Goal: Information Seeking & Learning: Find specific fact

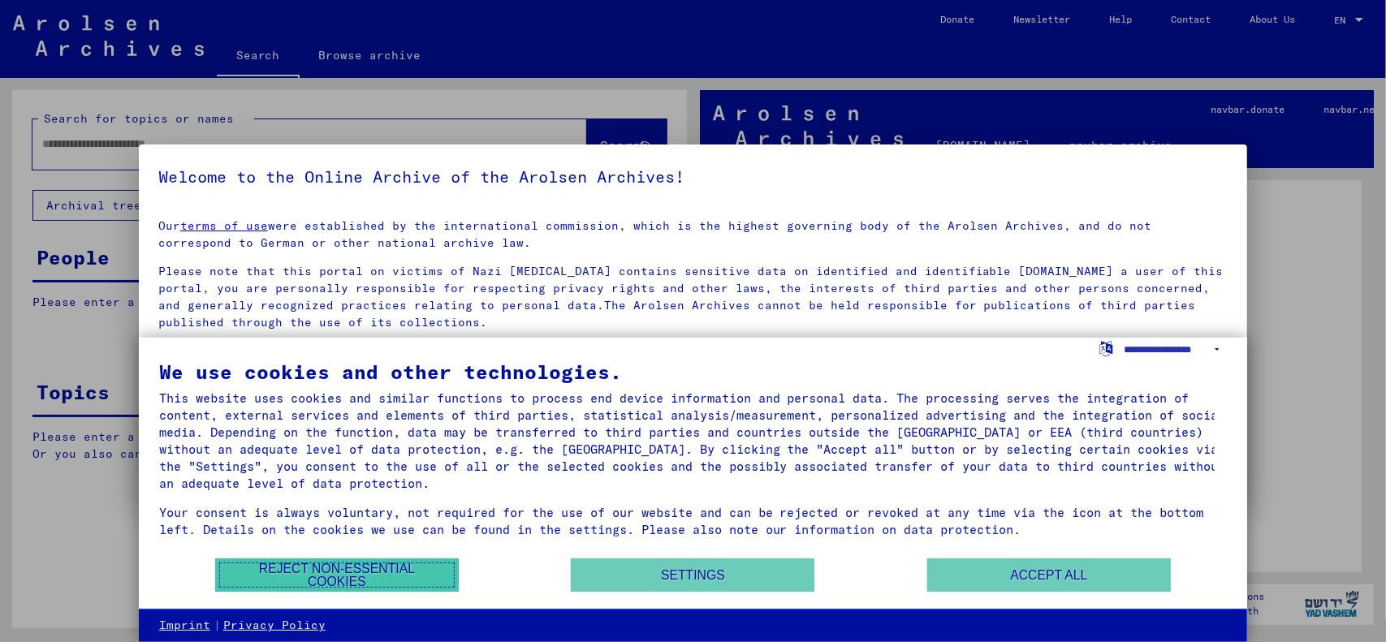
click at [338, 575] on button "Reject non-essential cookies" at bounding box center [337, 574] width 244 height 33
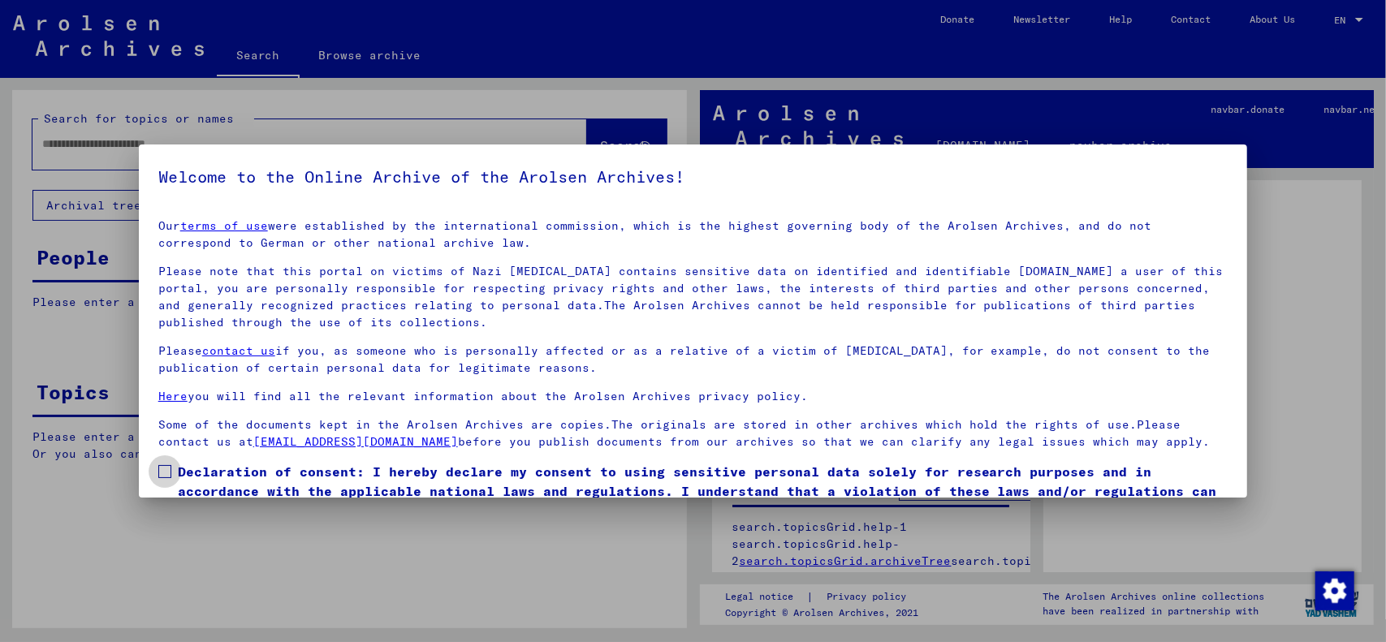
click at [170, 471] on span at bounding box center [164, 471] width 13 height 13
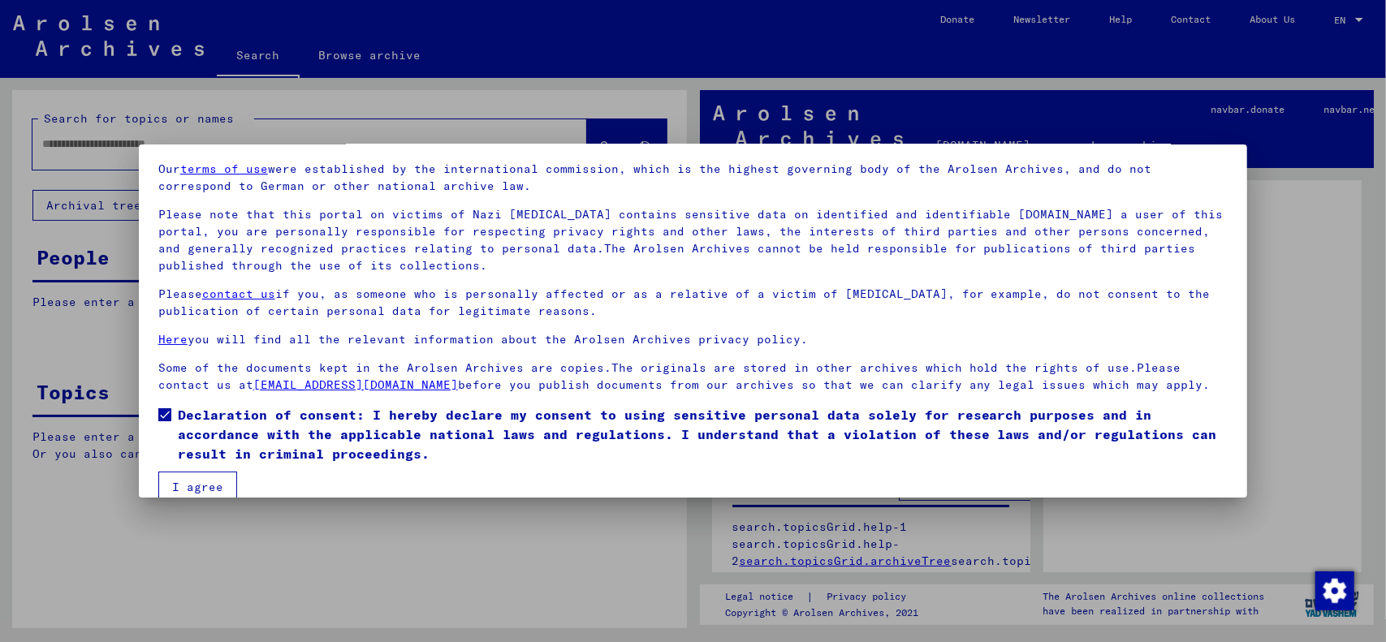
scroll to position [80, 0]
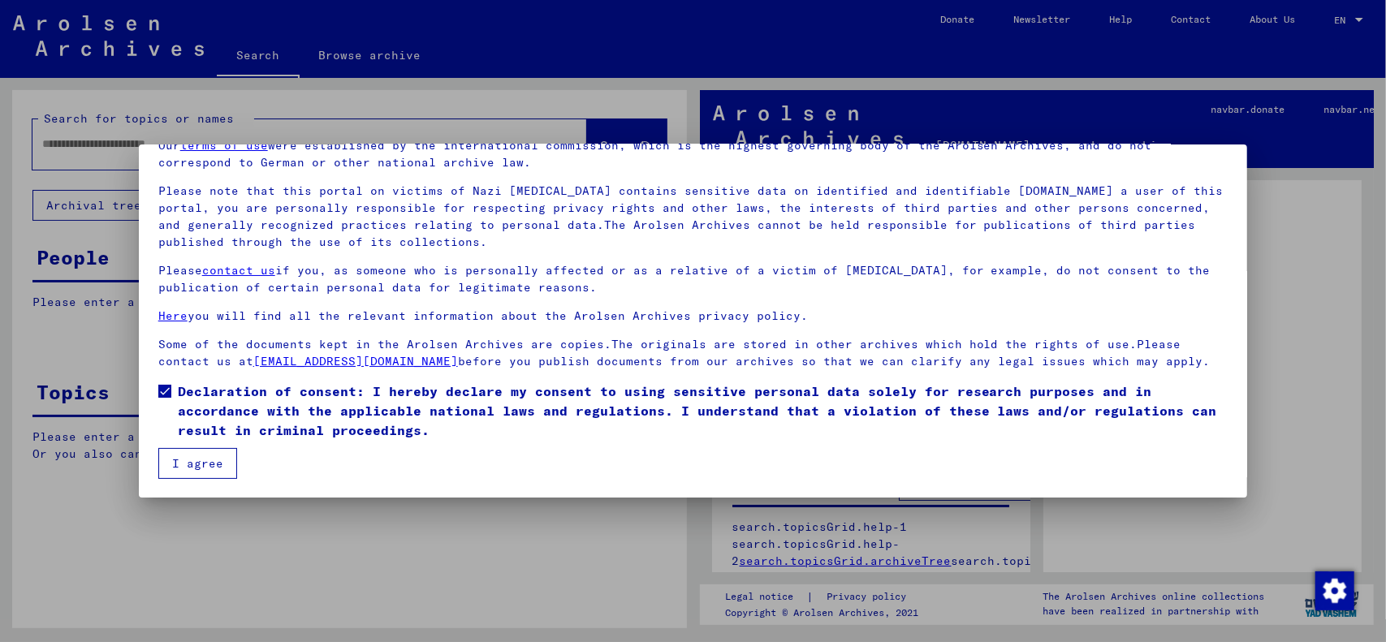
click at [196, 465] on button "I agree" at bounding box center [197, 463] width 79 height 31
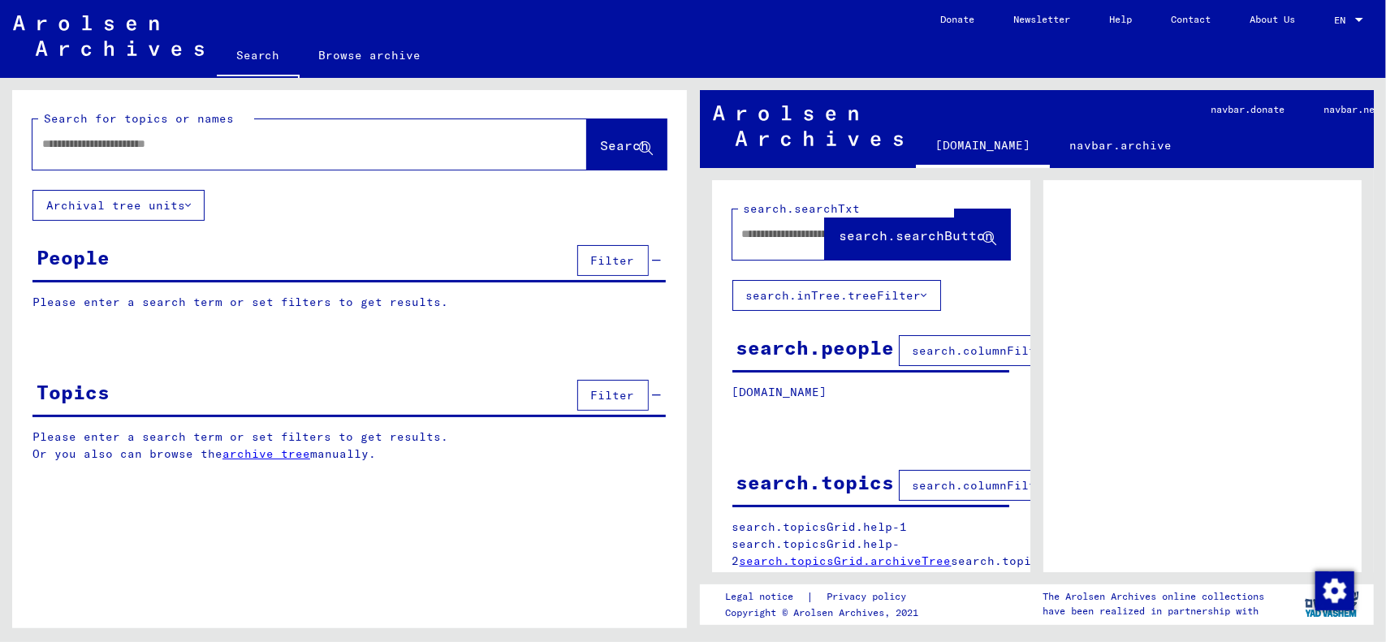
click at [300, 140] on input "text" at bounding box center [295, 144] width 506 height 17
type input "****"
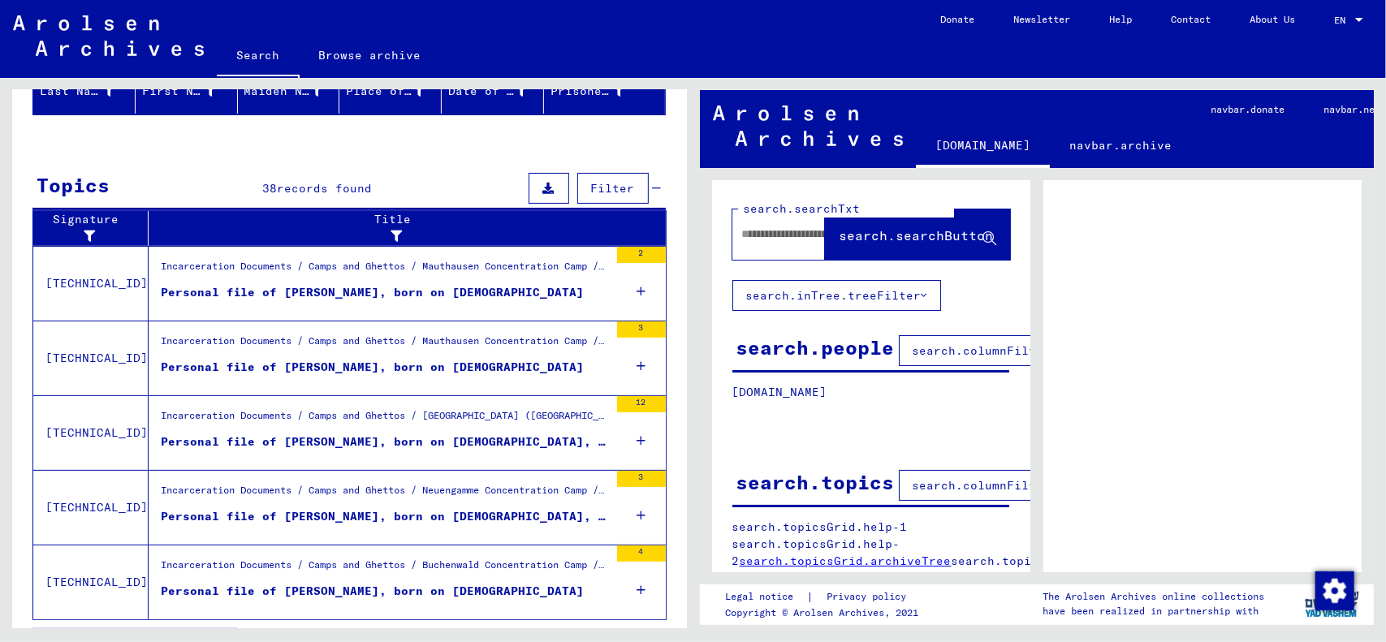
scroll to position [251, 0]
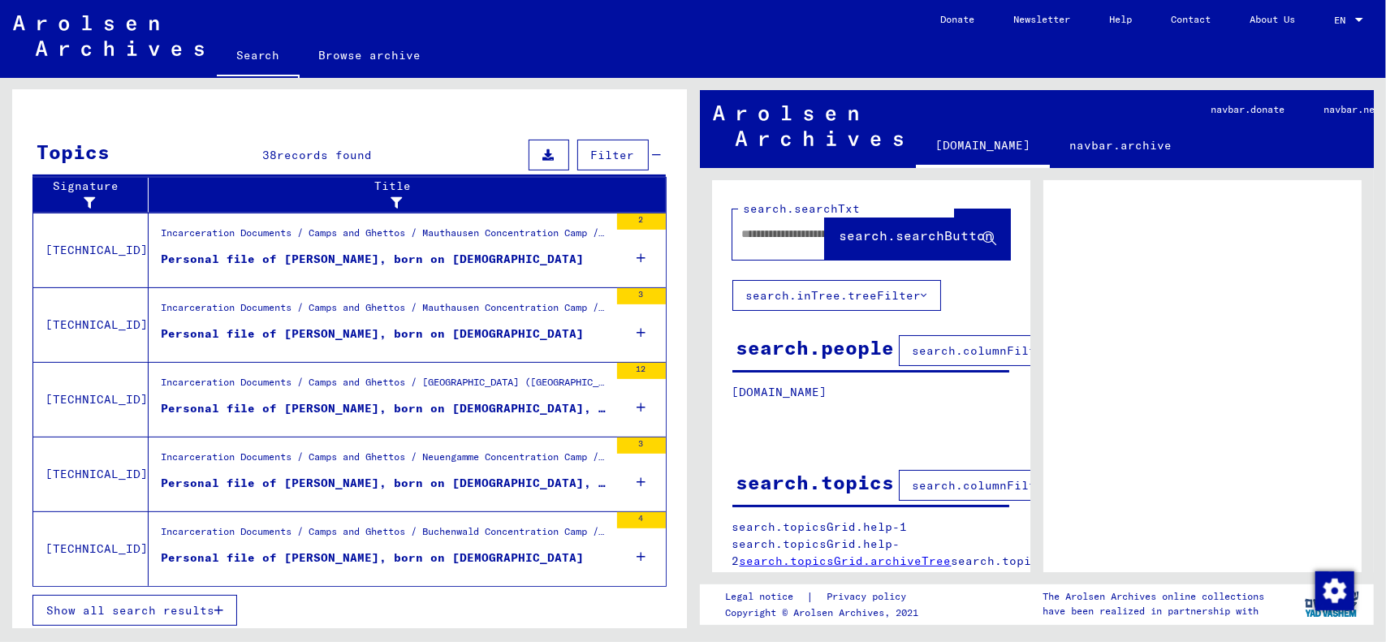
click at [197, 605] on span "Show all search results" at bounding box center [130, 610] width 168 height 15
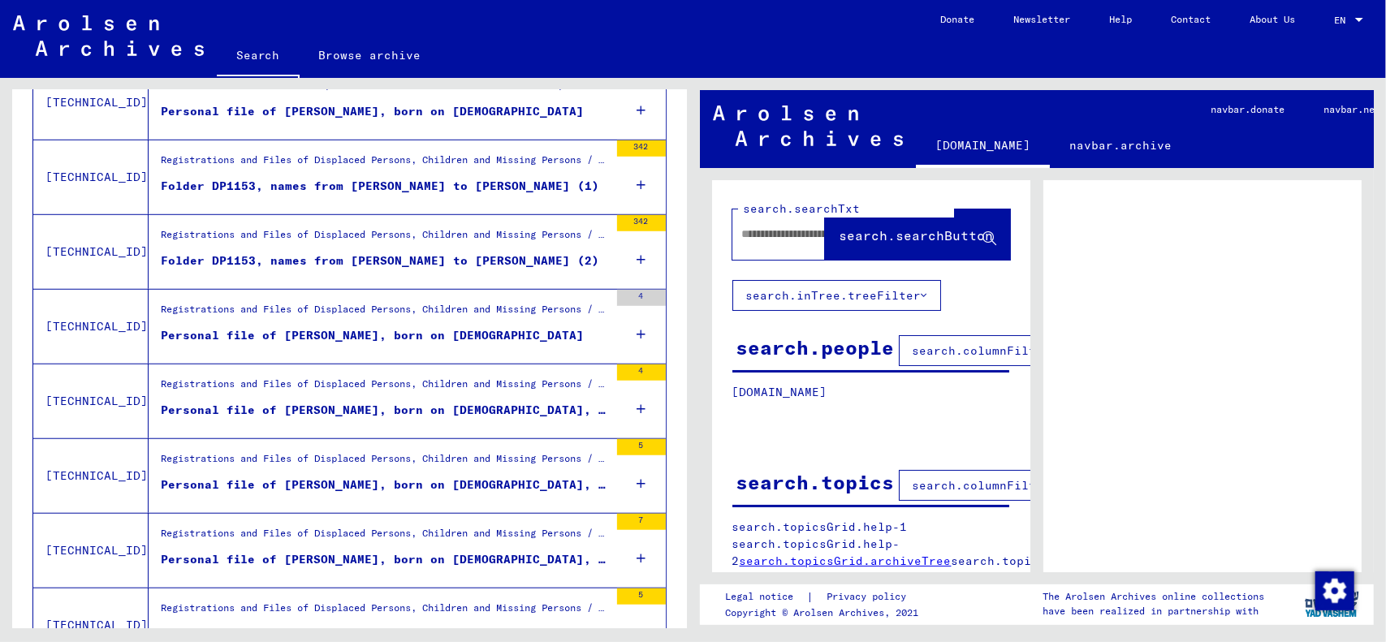
scroll to position [819, 0]
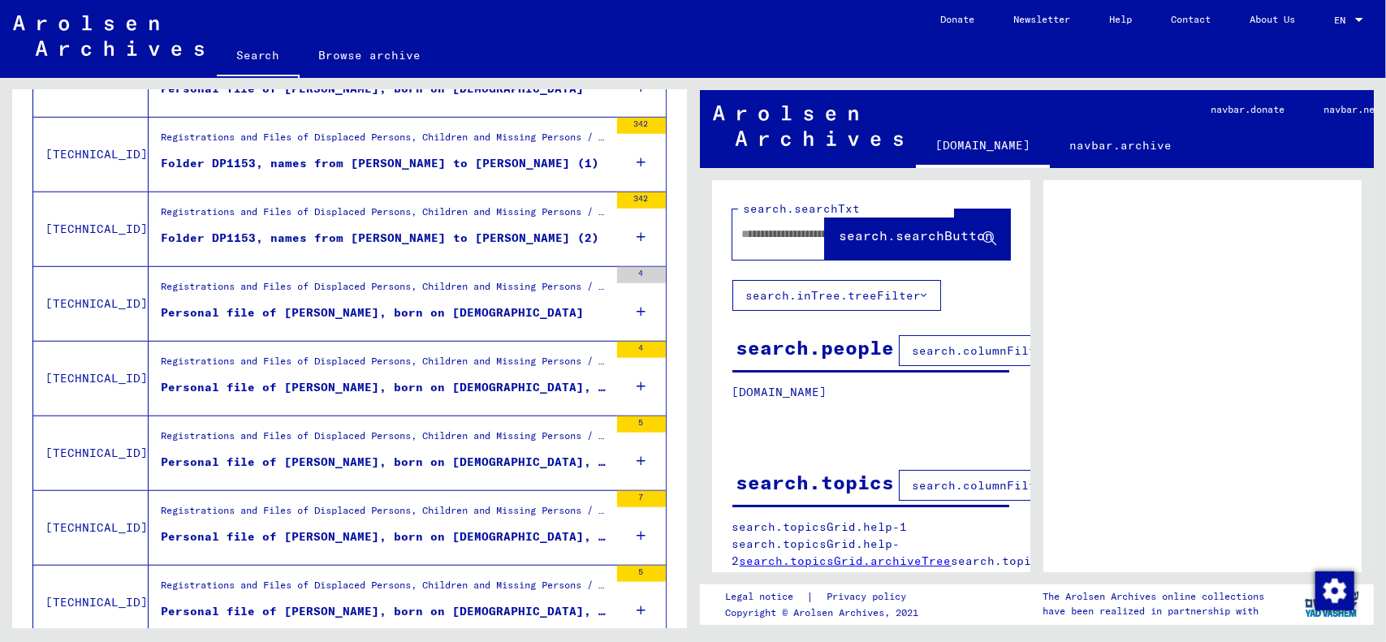
click at [621, 457] on div "5" at bounding box center [641, 452] width 49 height 73
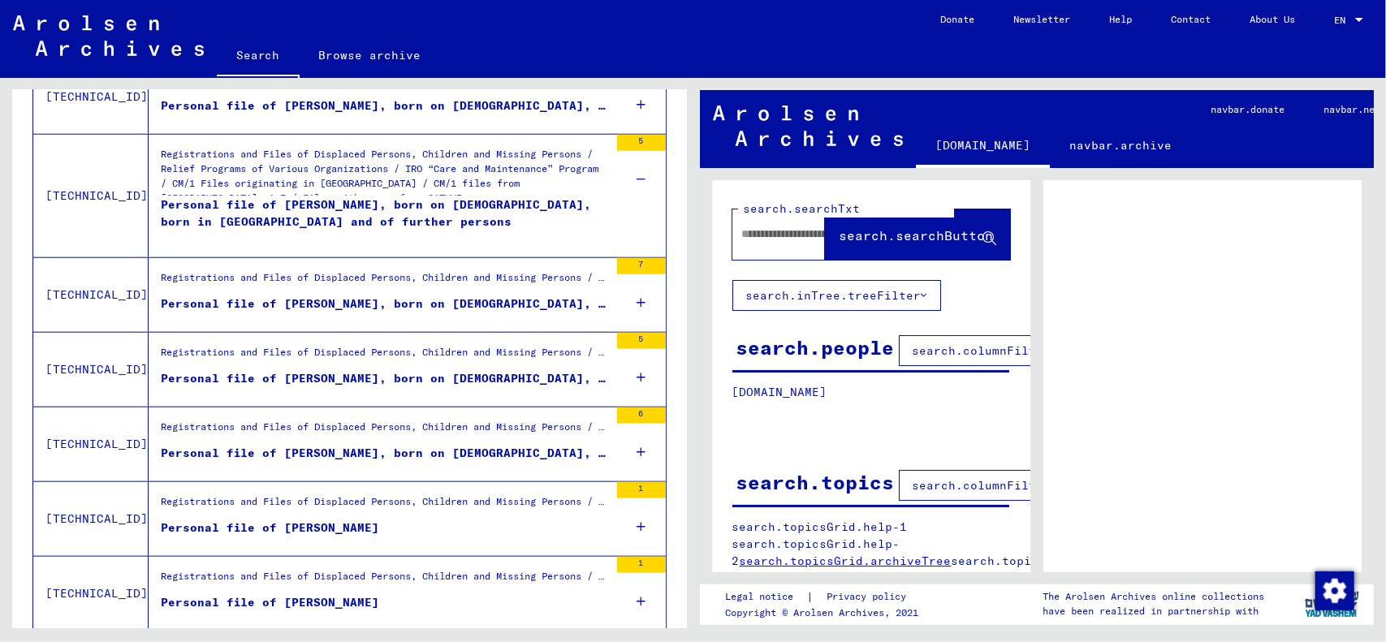
scroll to position [1144, 0]
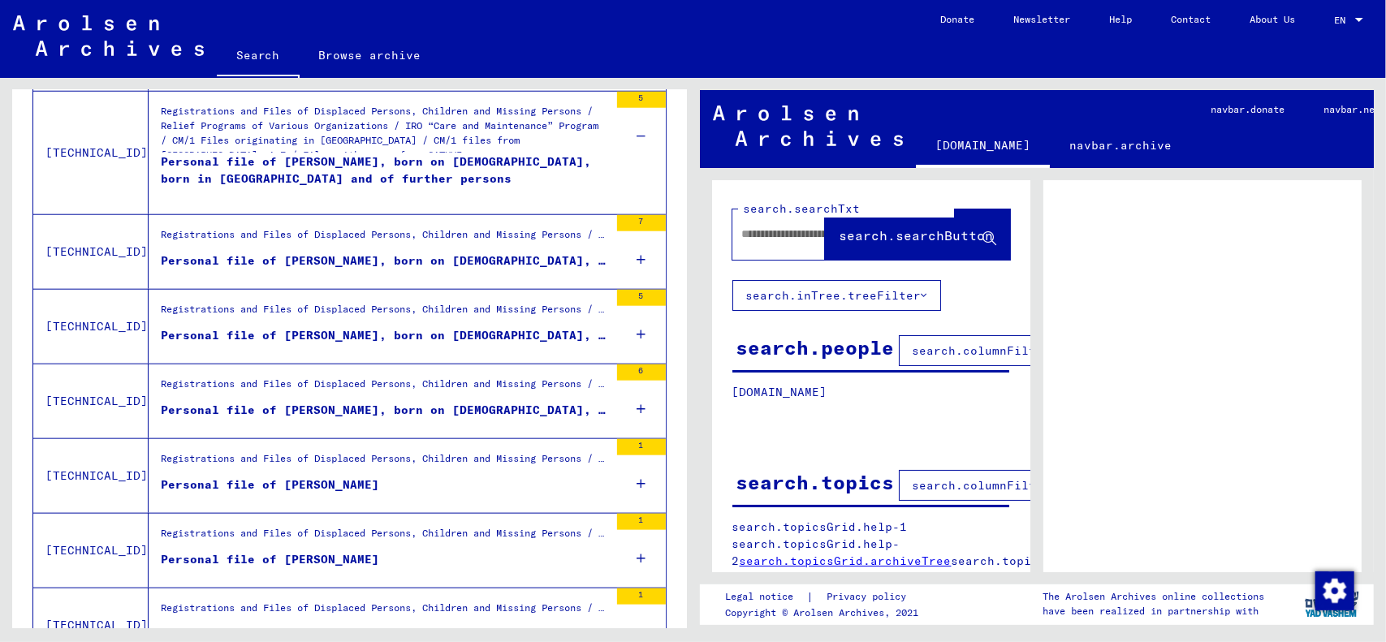
click at [636, 475] on icon at bounding box center [640, 483] width 9 height 57
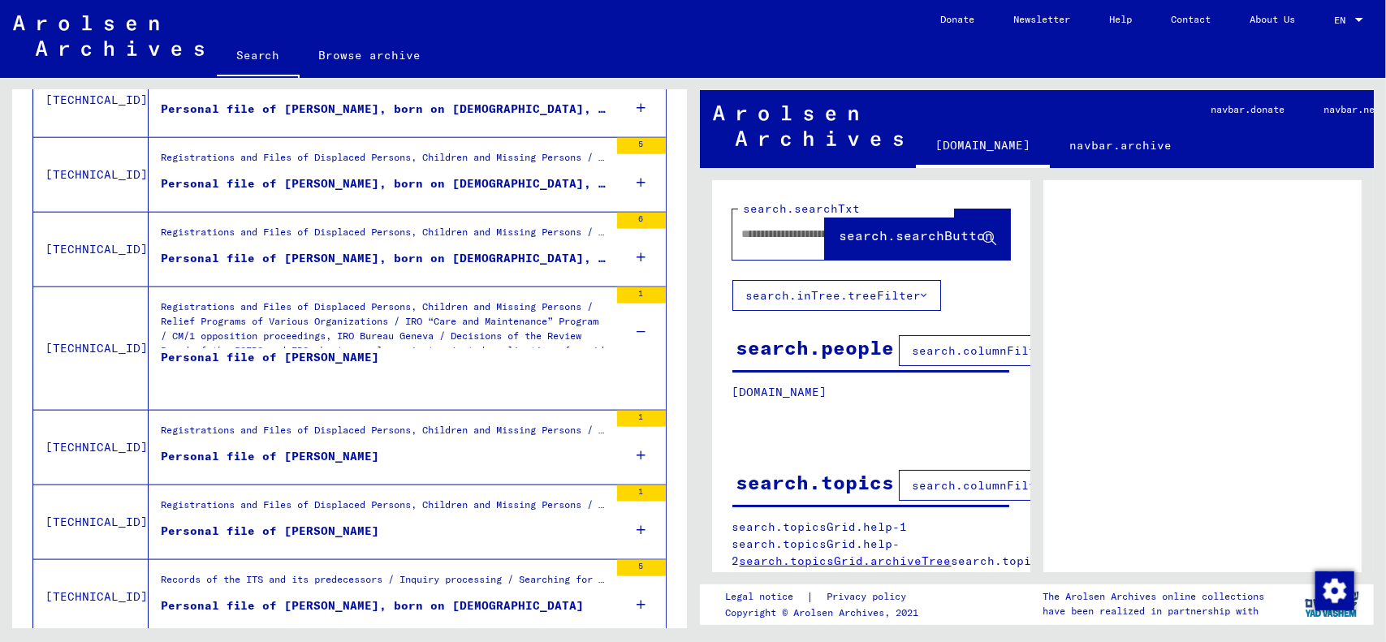
scroll to position [1306, 0]
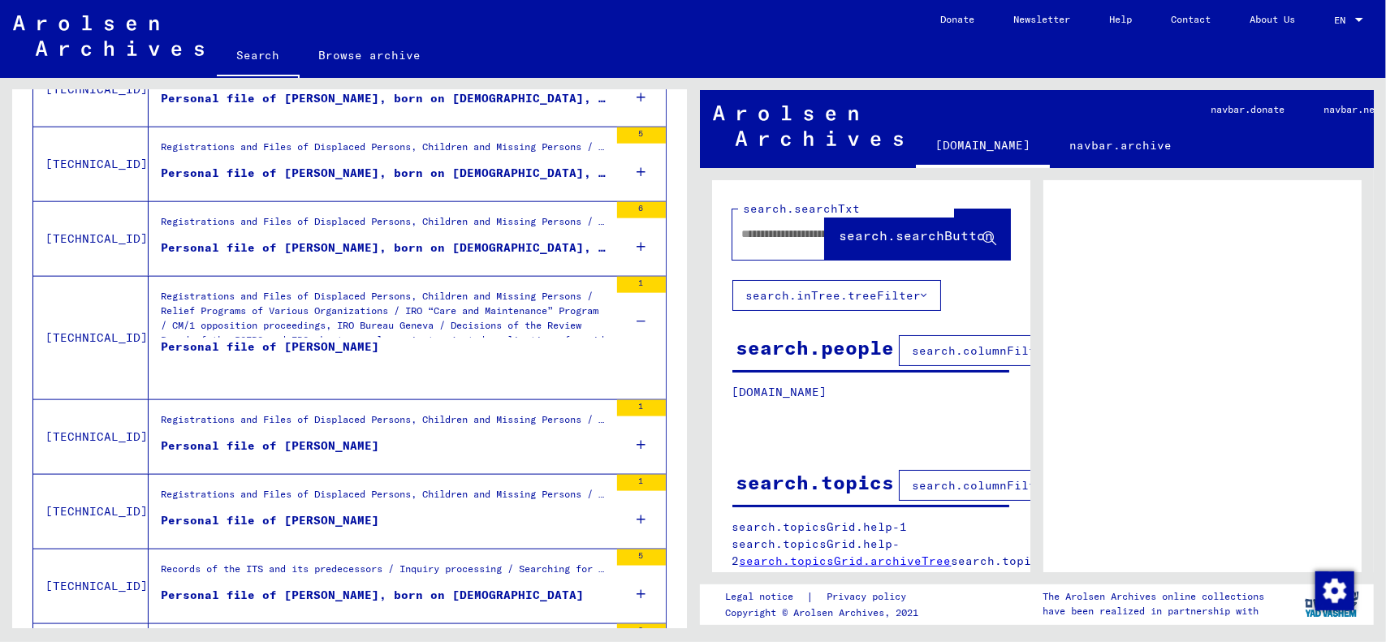
drag, startPoint x: 261, startPoint y: 343, endPoint x: 205, endPoint y: 342, distance: 56.8
click at [205, 342] on div "Personal file of [PERSON_NAME]" at bounding box center [270, 362] width 218 height 49
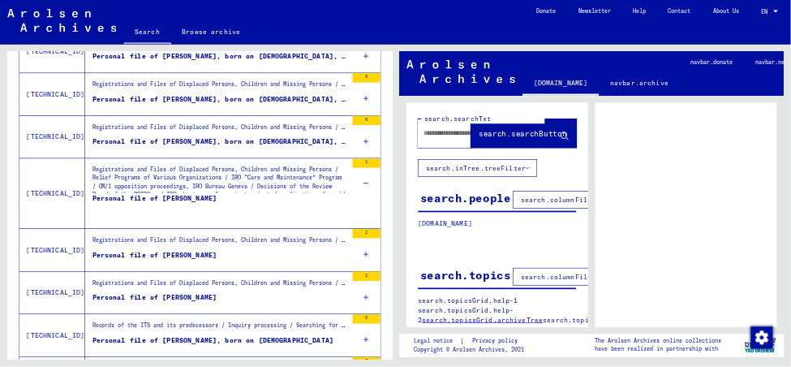
scroll to position [1300, 0]
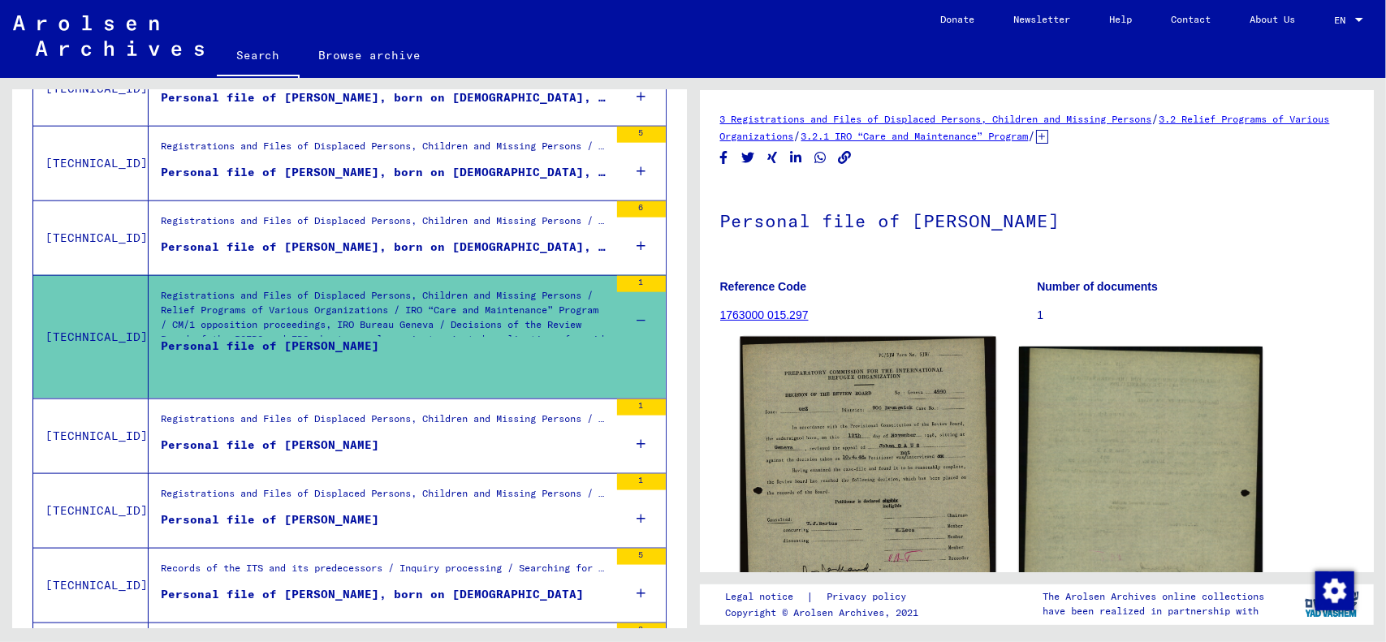
click at [923, 470] on img at bounding box center [867, 541] width 256 height 408
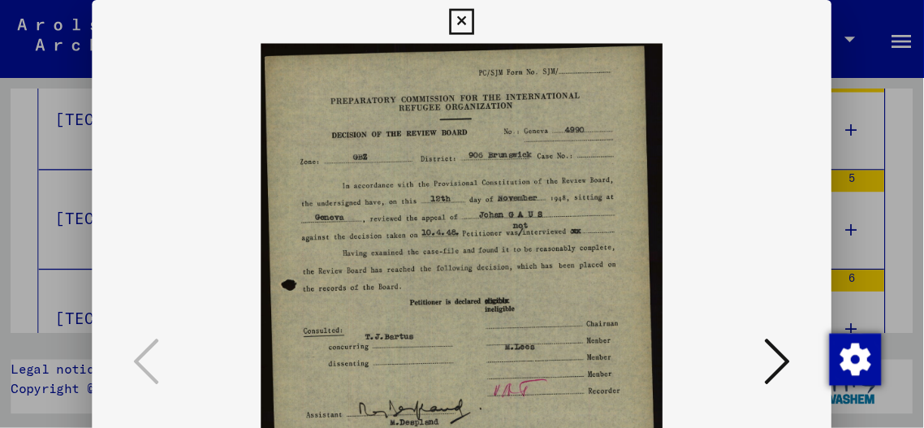
scroll to position [1311, 0]
drag, startPoint x: 435, startPoint y: 231, endPoint x: 459, endPoint y: 123, distance: 111.5
click at [459, 123] on img at bounding box center [345, 272] width 443 height 480
click at [346, 9] on icon at bounding box center [346, 15] width 19 height 19
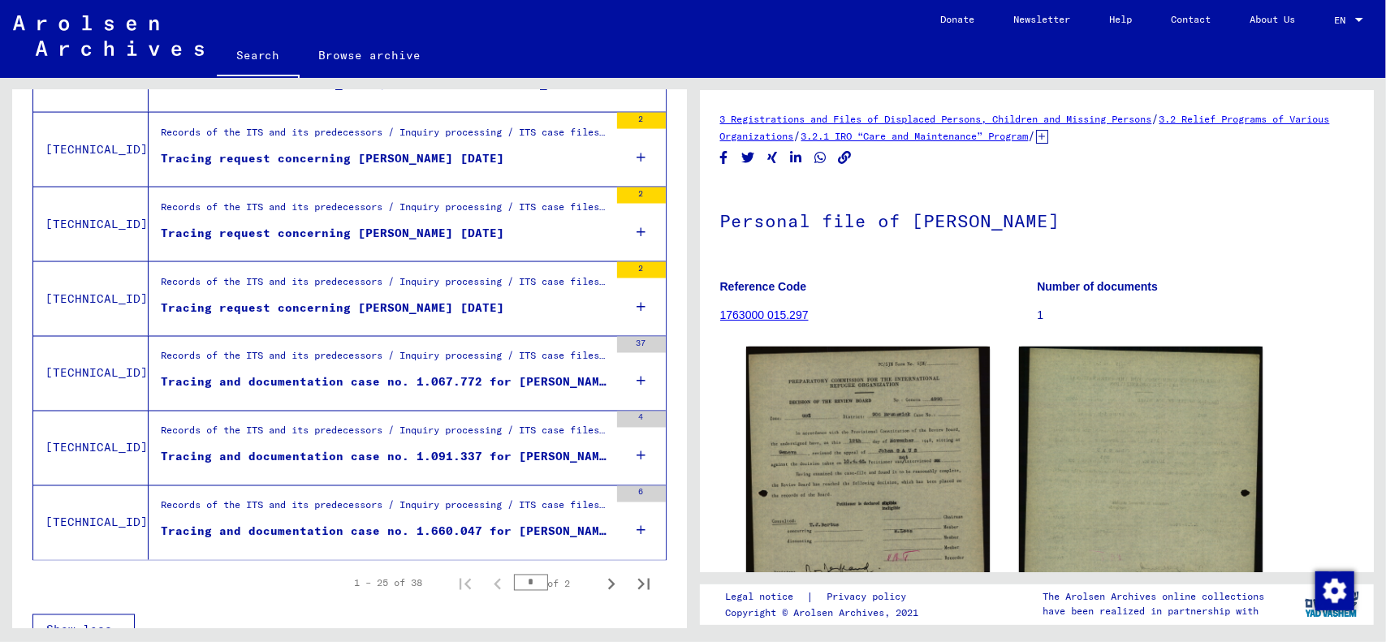
scroll to position [1826, 0]
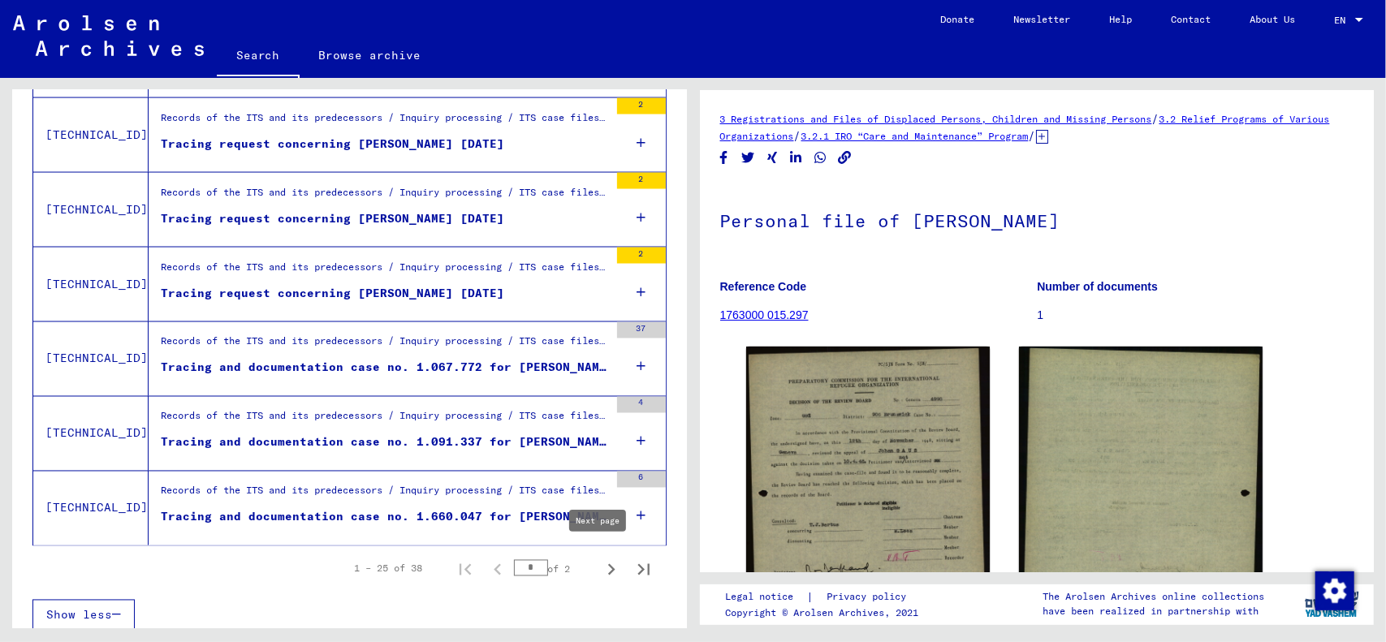
click at [608, 564] on icon "Next page" at bounding box center [611, 569] width 7 height 11
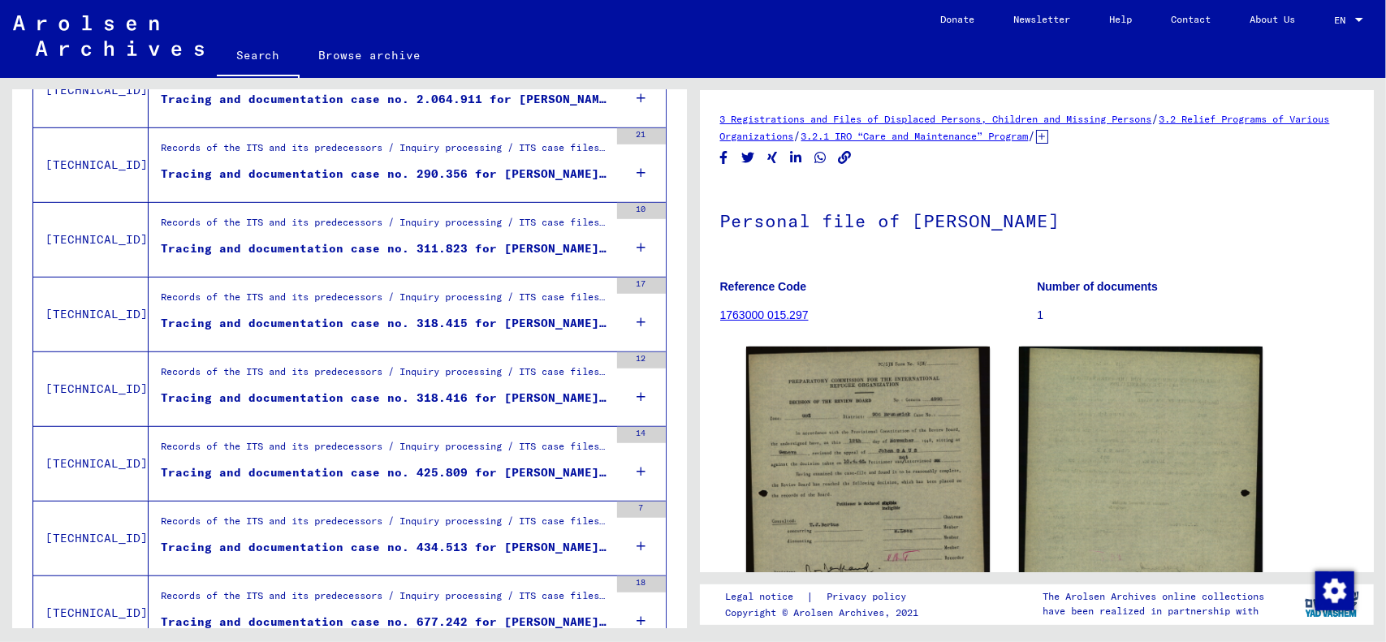
scroll to position [835, 0]
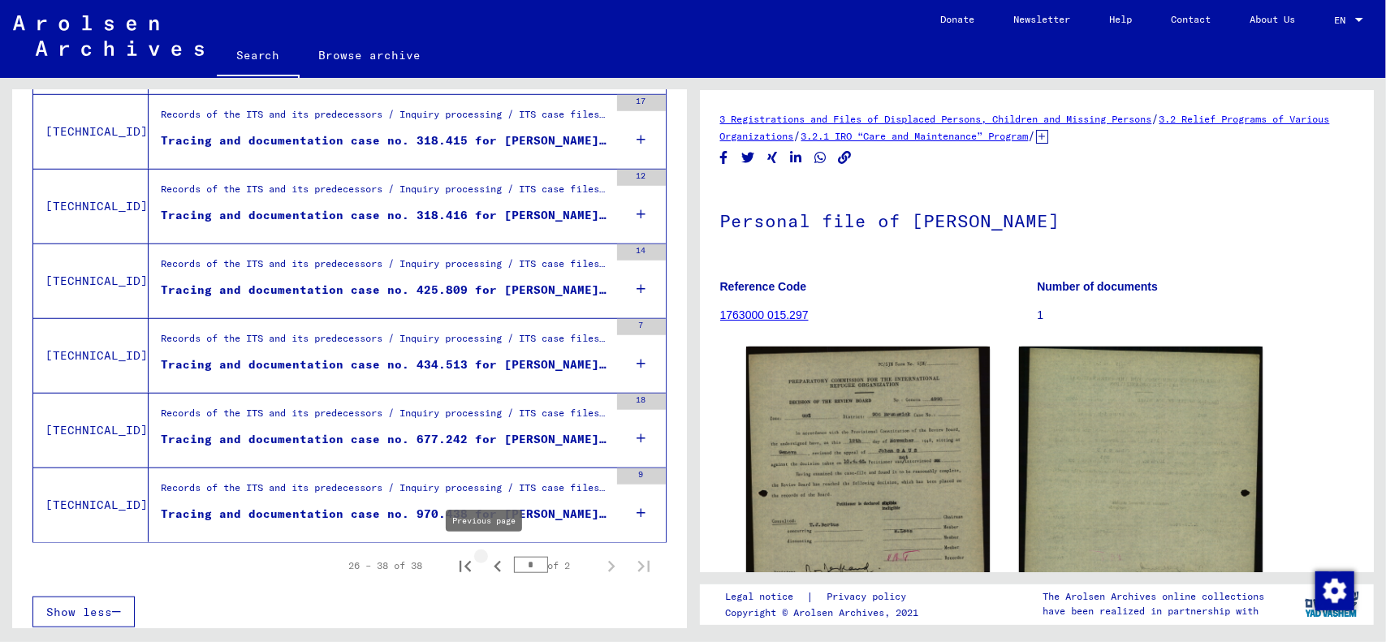
click at [486, 556] on icon "Previous page" at bounding box center [497, 566] width 23 height 23
type input "*"
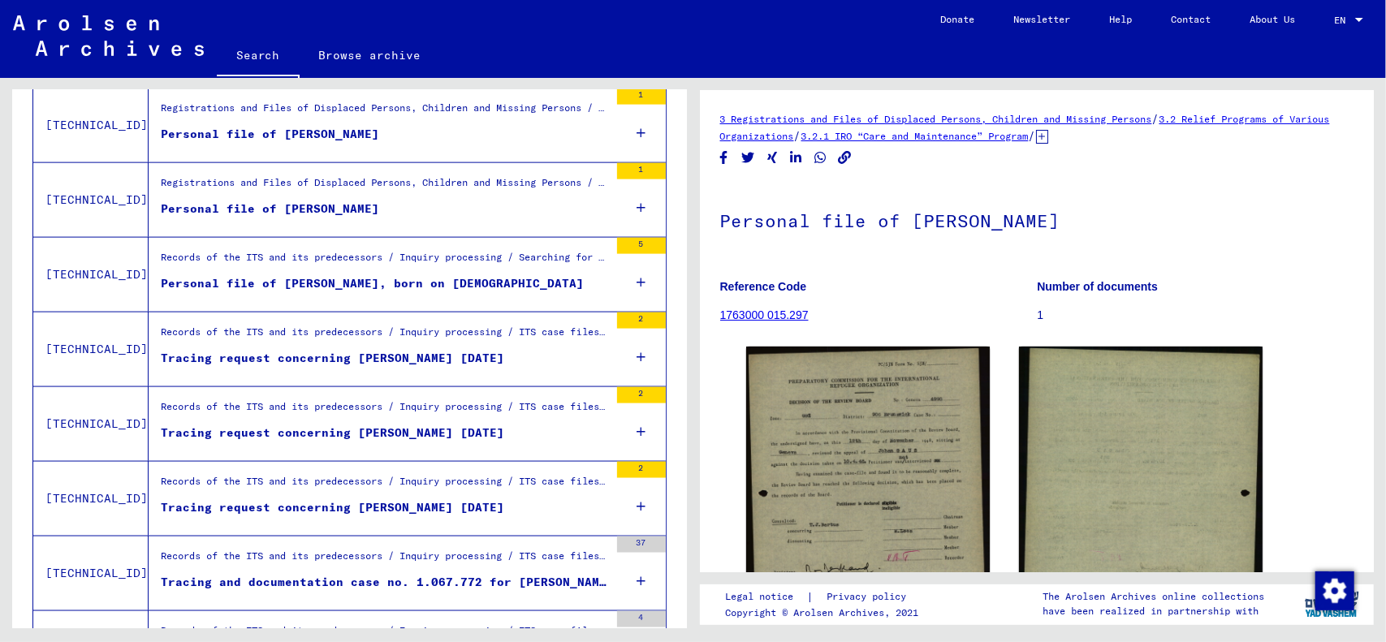
scroll to position [1485, 0]
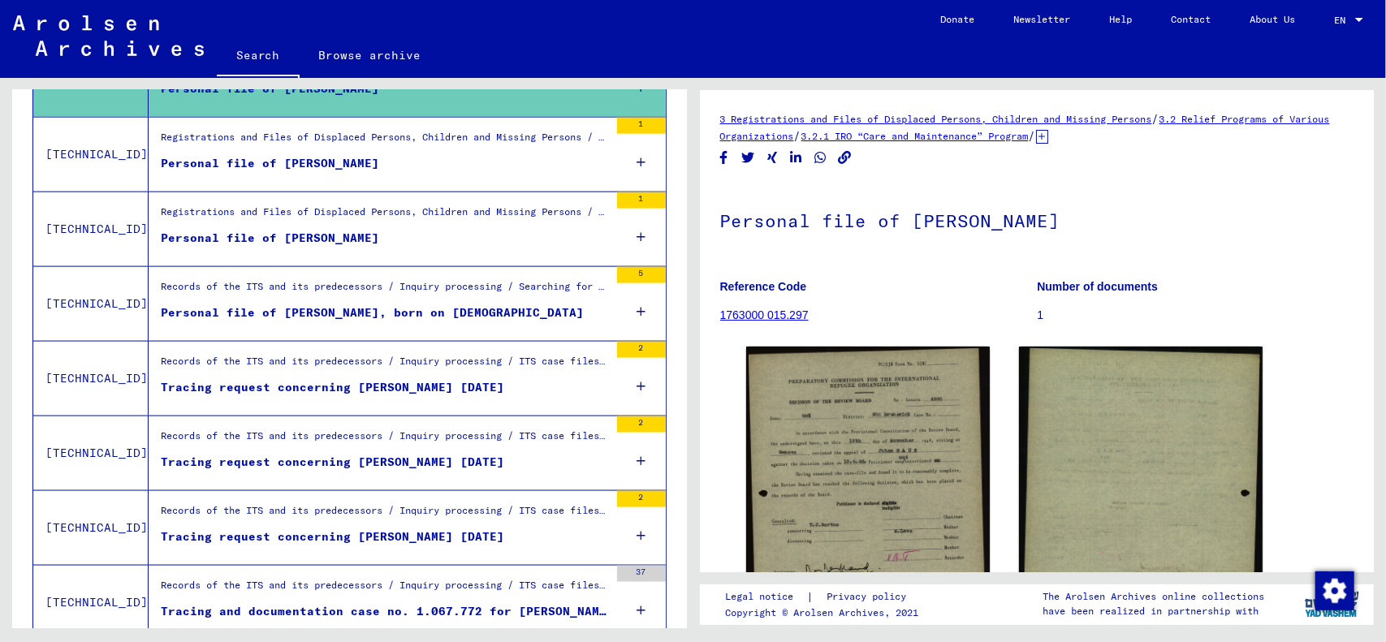
click at [146, 48] on img at bounding box center [108, 35] width 191 height 41
